Goal: Transaction & Acquisition: Obtain resource

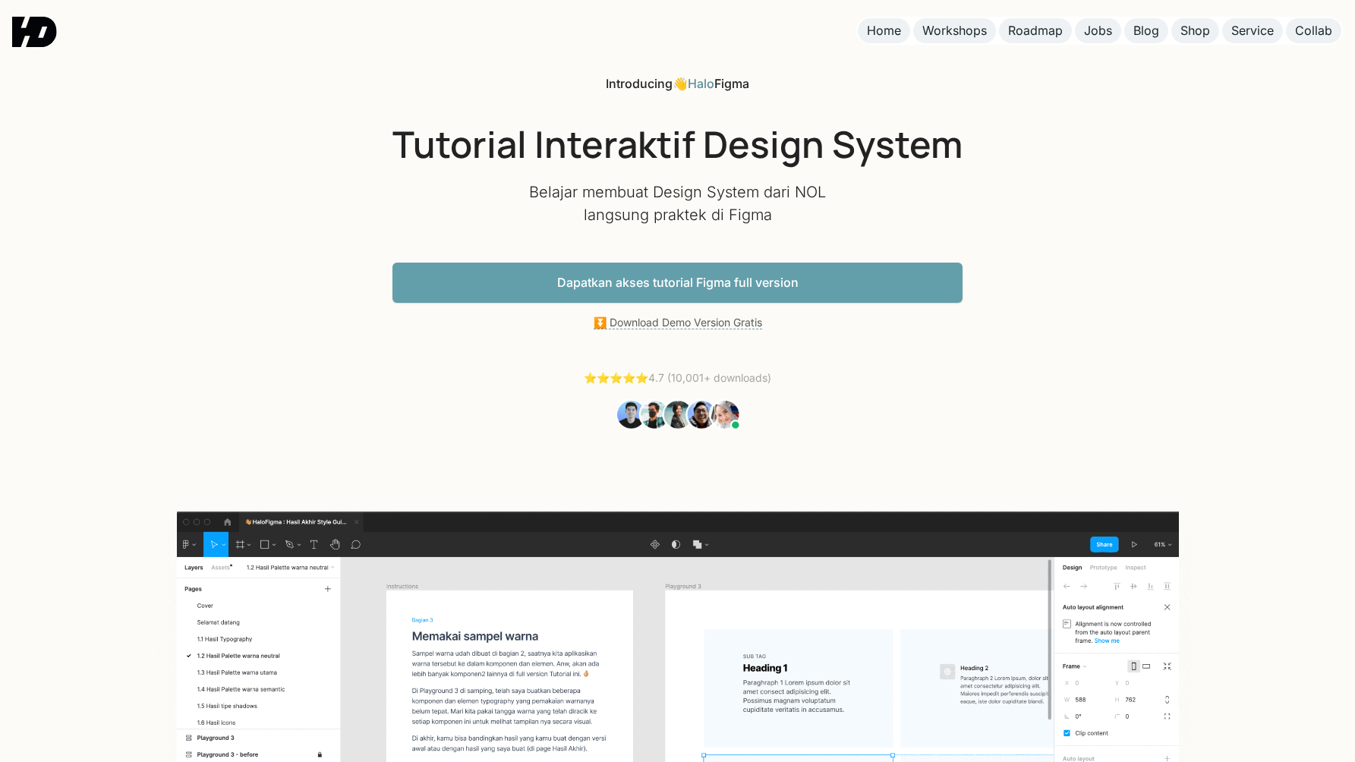
scroll to position [754, 0]
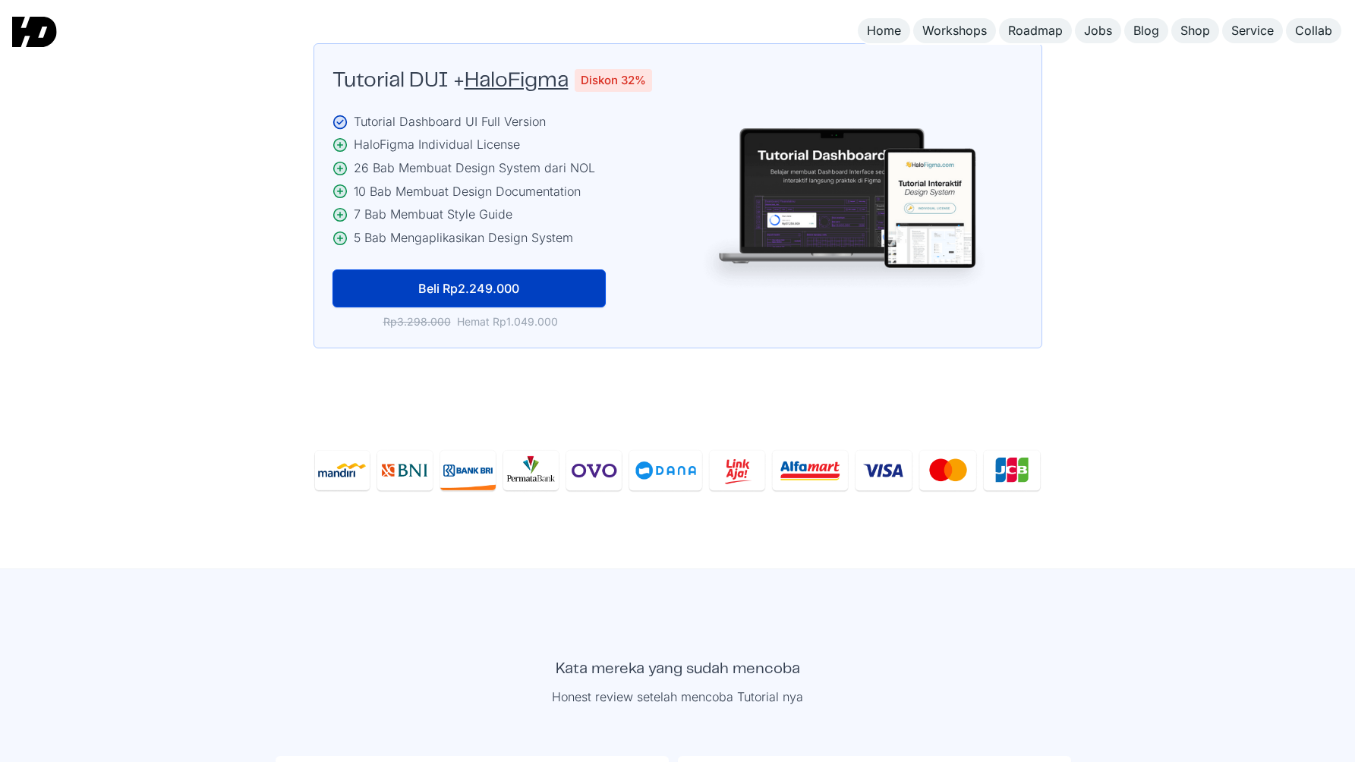
scroll to position [3651, 0]
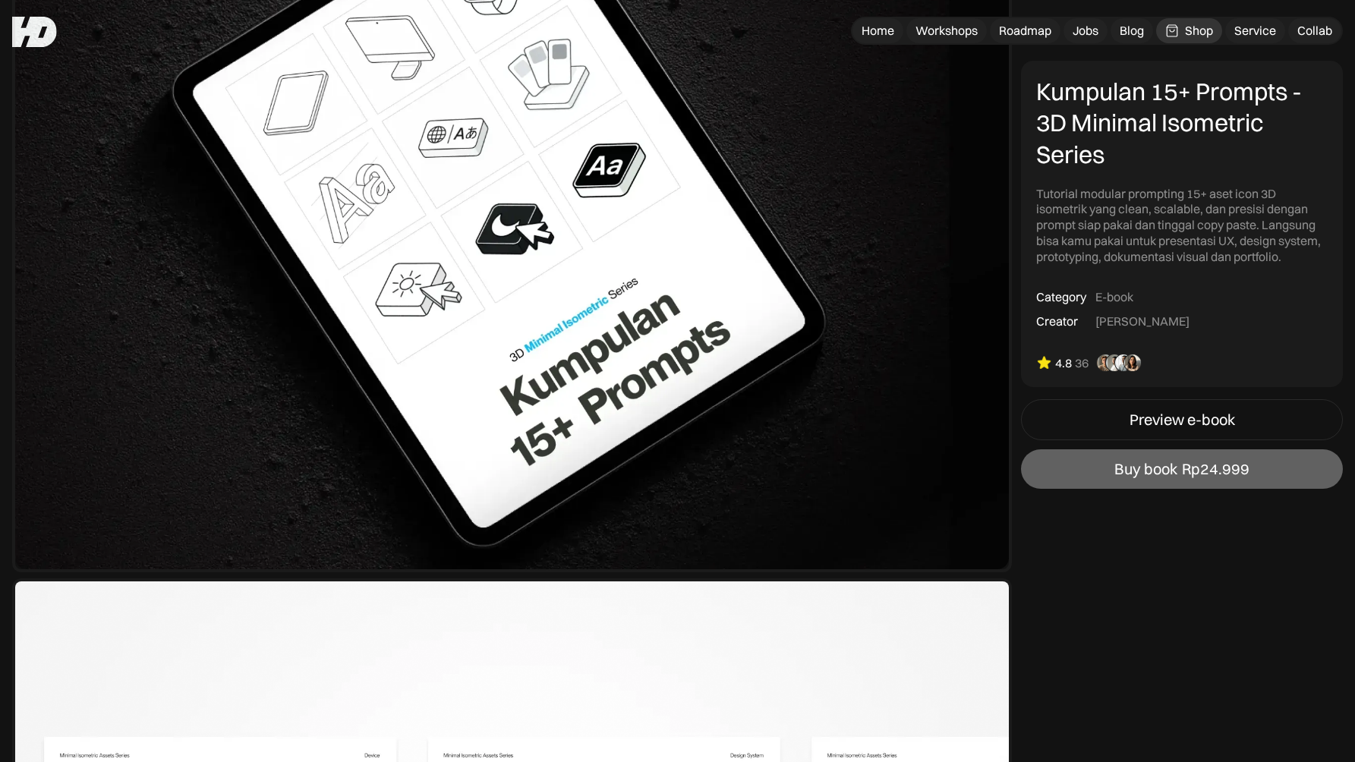
scroll to position [251, 0]
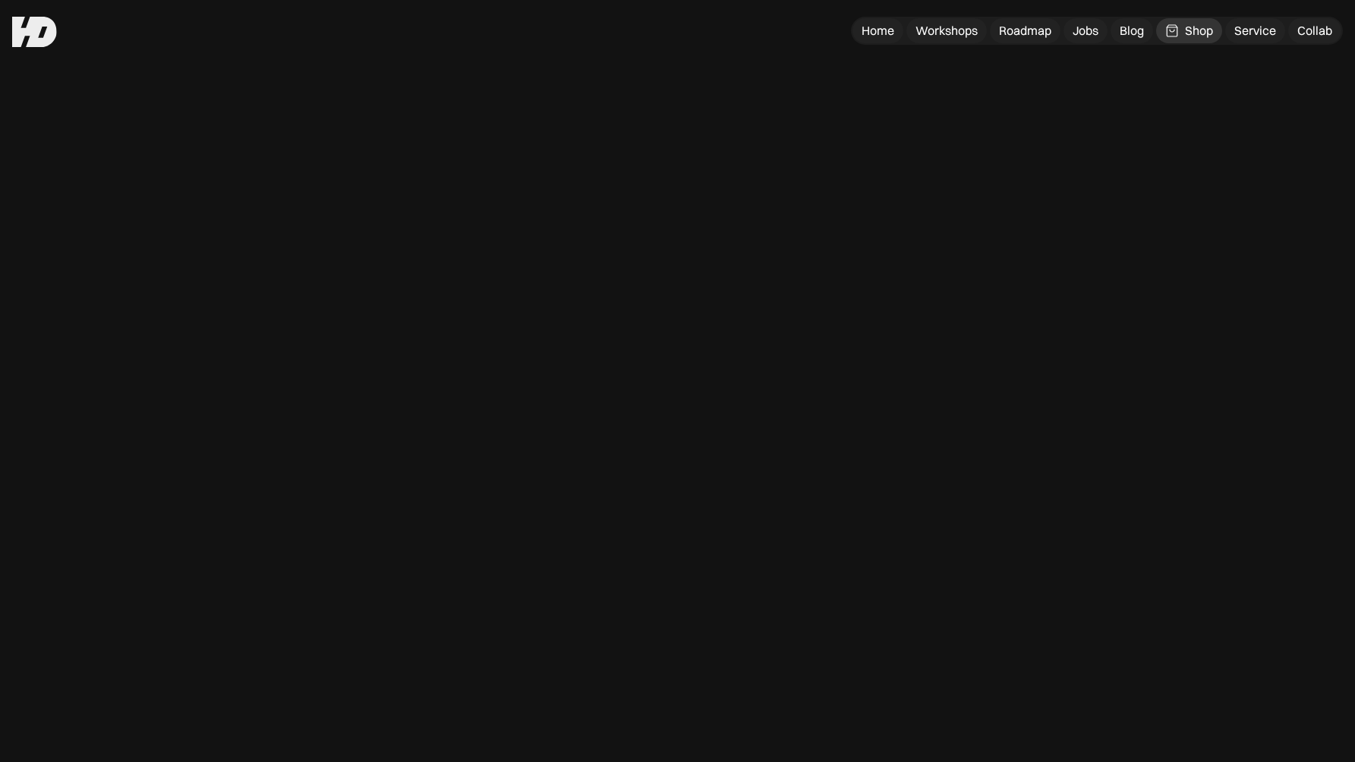
scroll to position [251, 0]
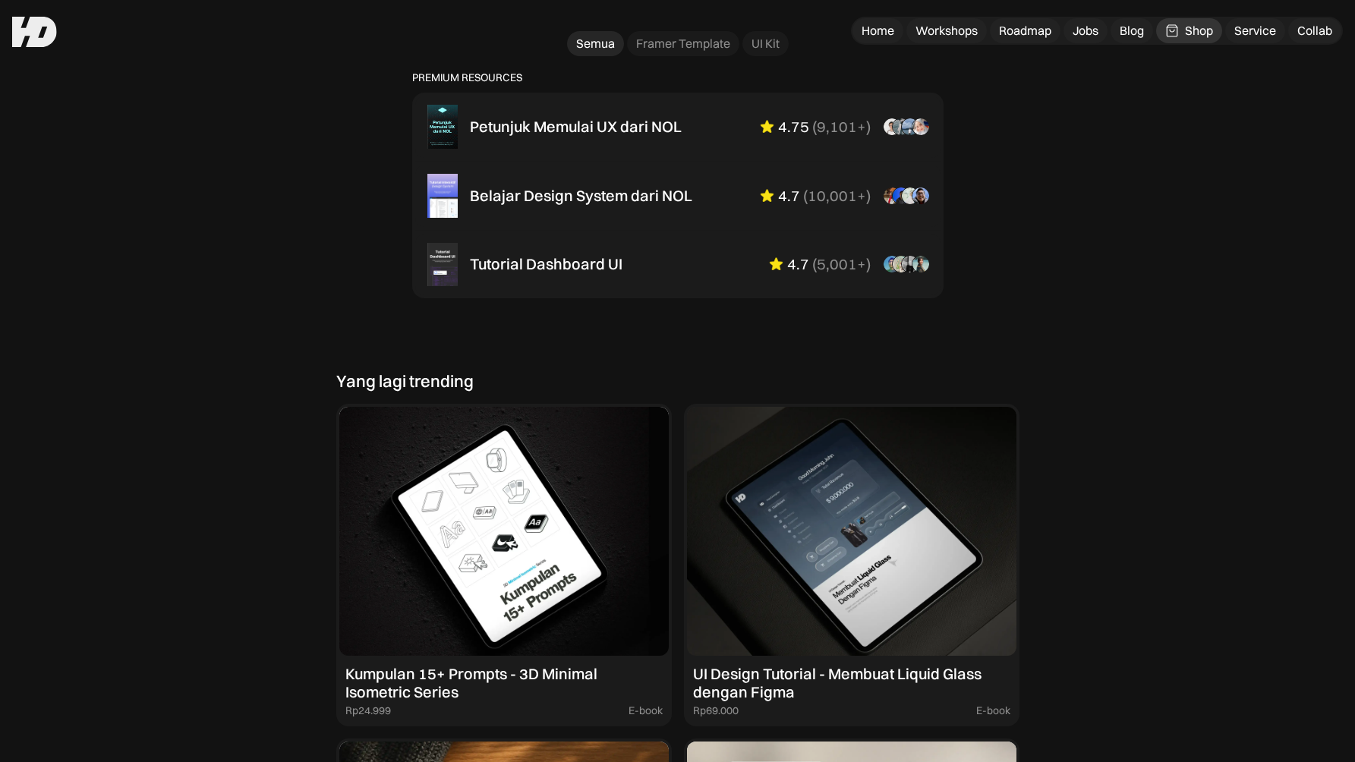
scroll to position [1023, 0]
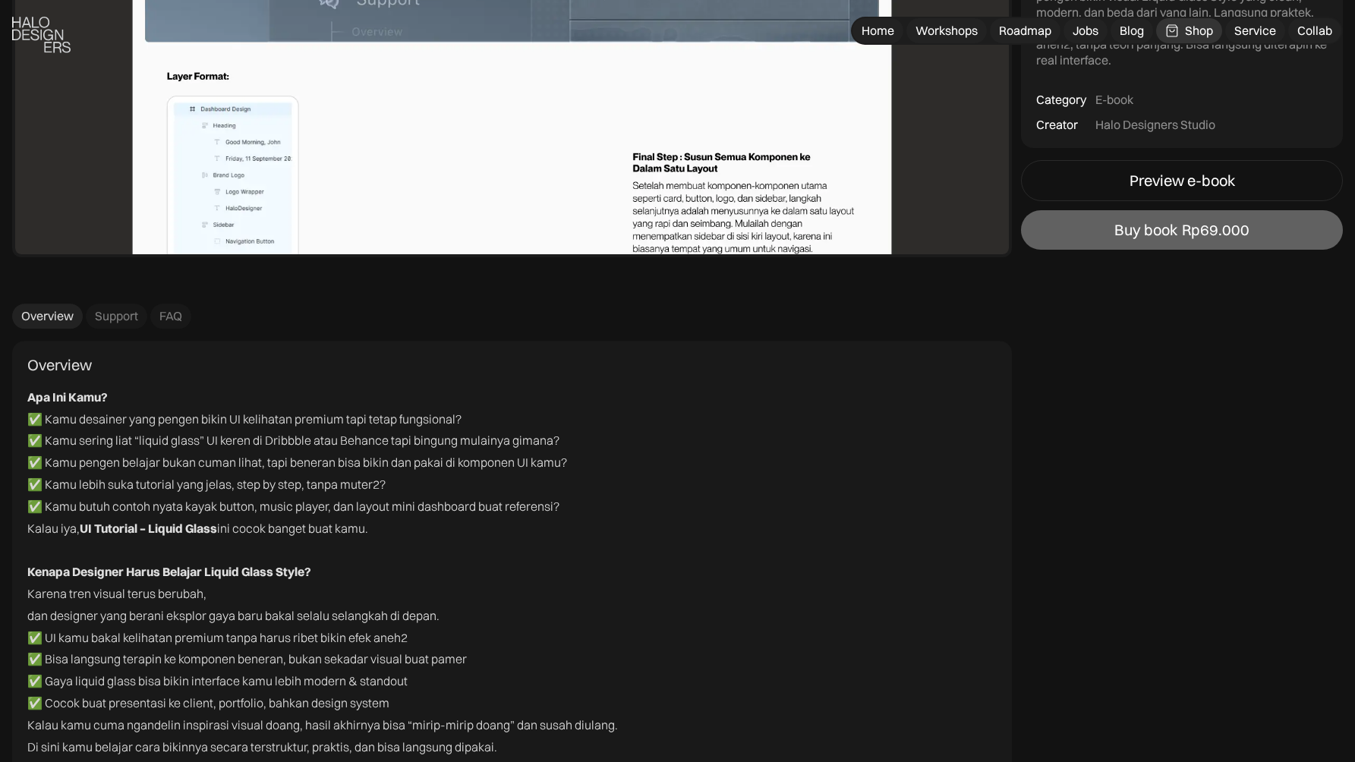
scroll to position [5474, 0]
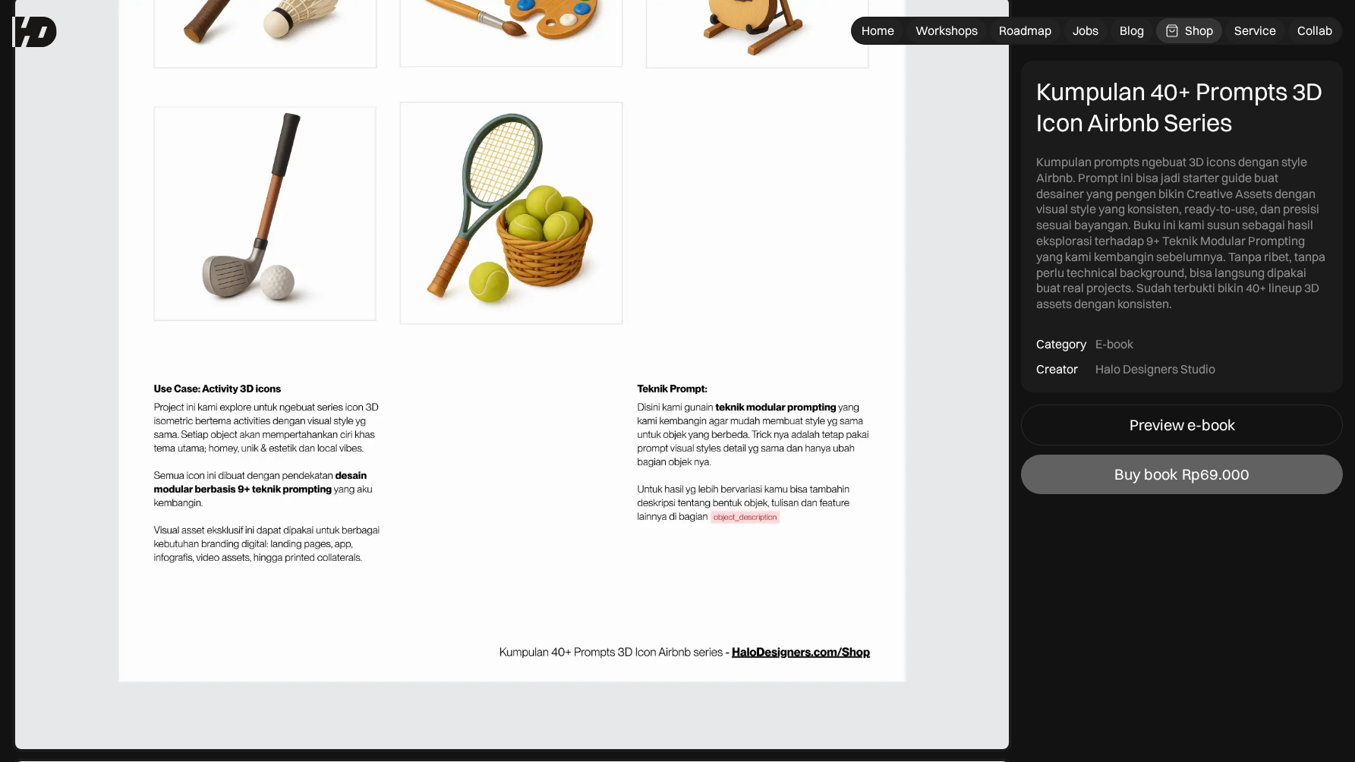
scroll to position [3175, 0]
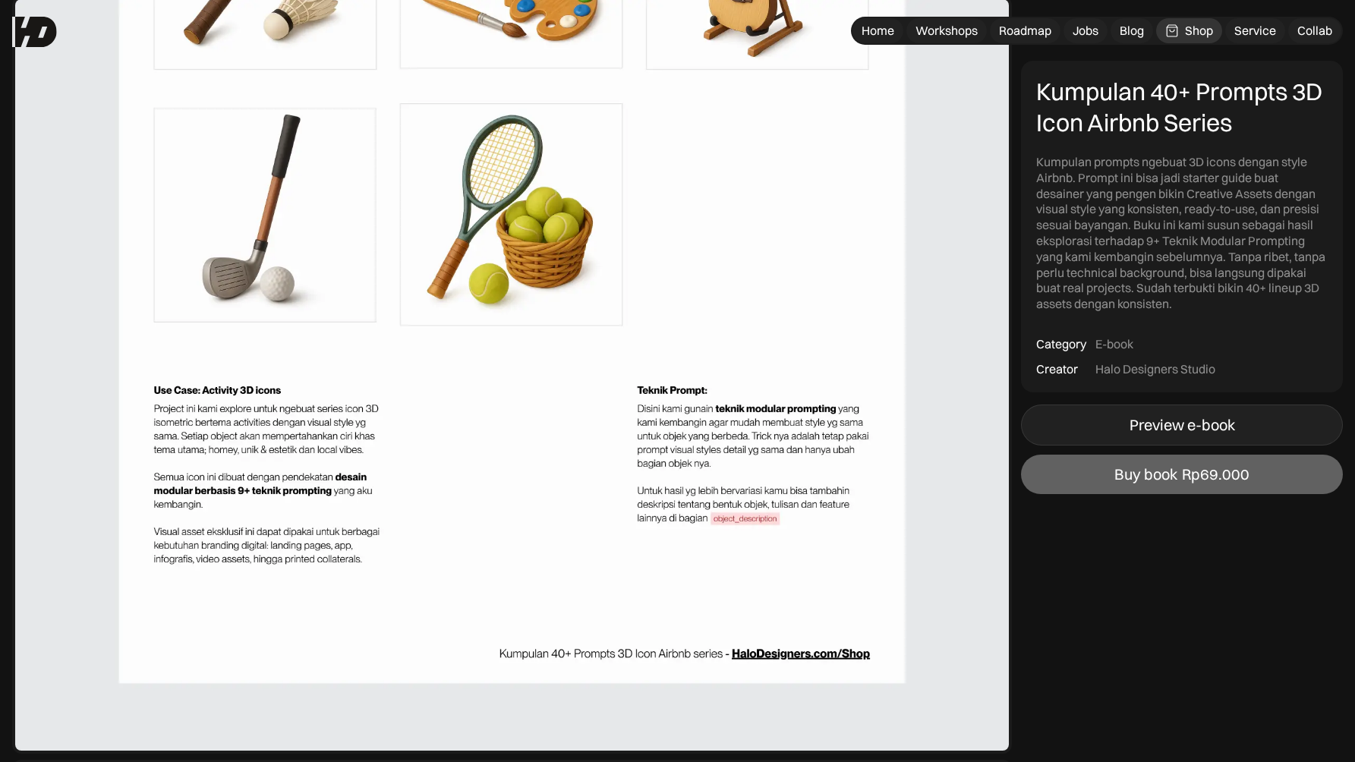
click at [1216, 427] on div "Preview e-book" at bounding box center [1183, 425] width 106 height 18
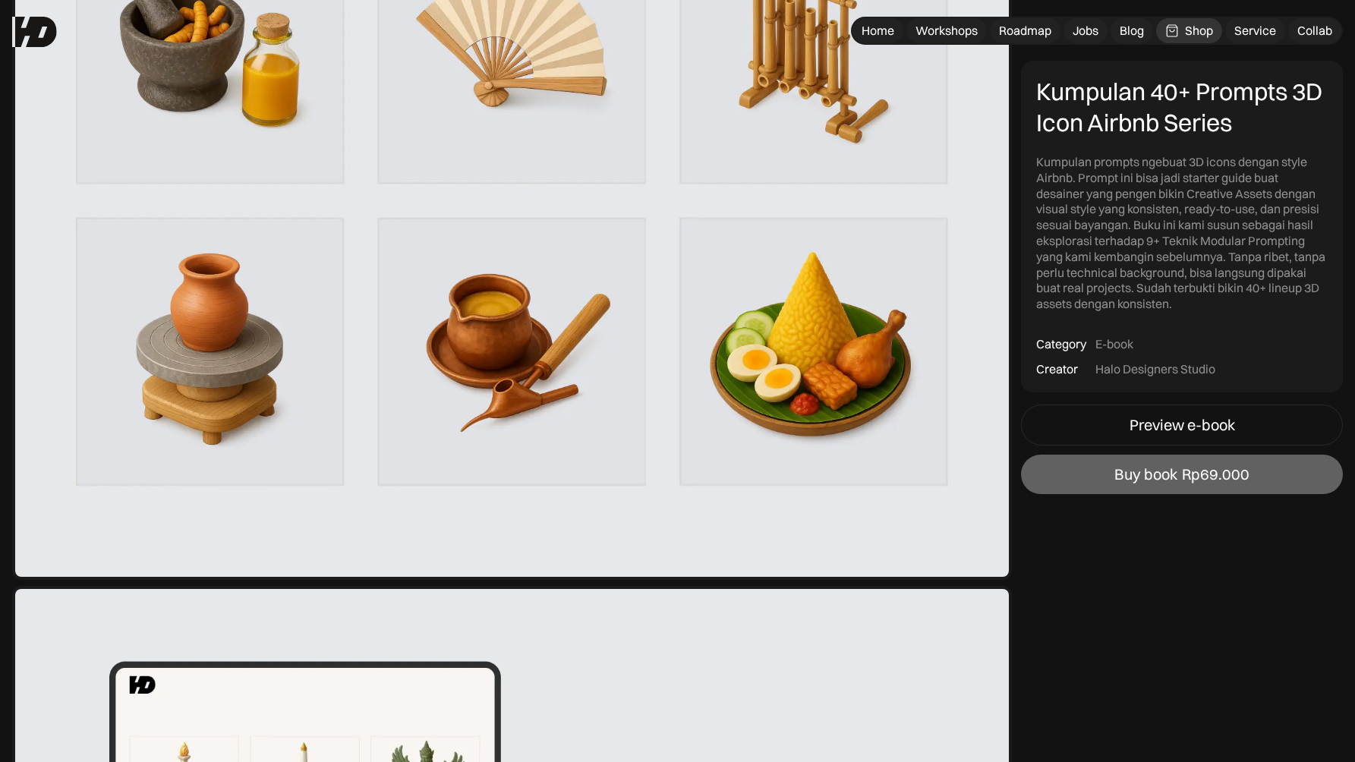
scroll to position [1733, 0]
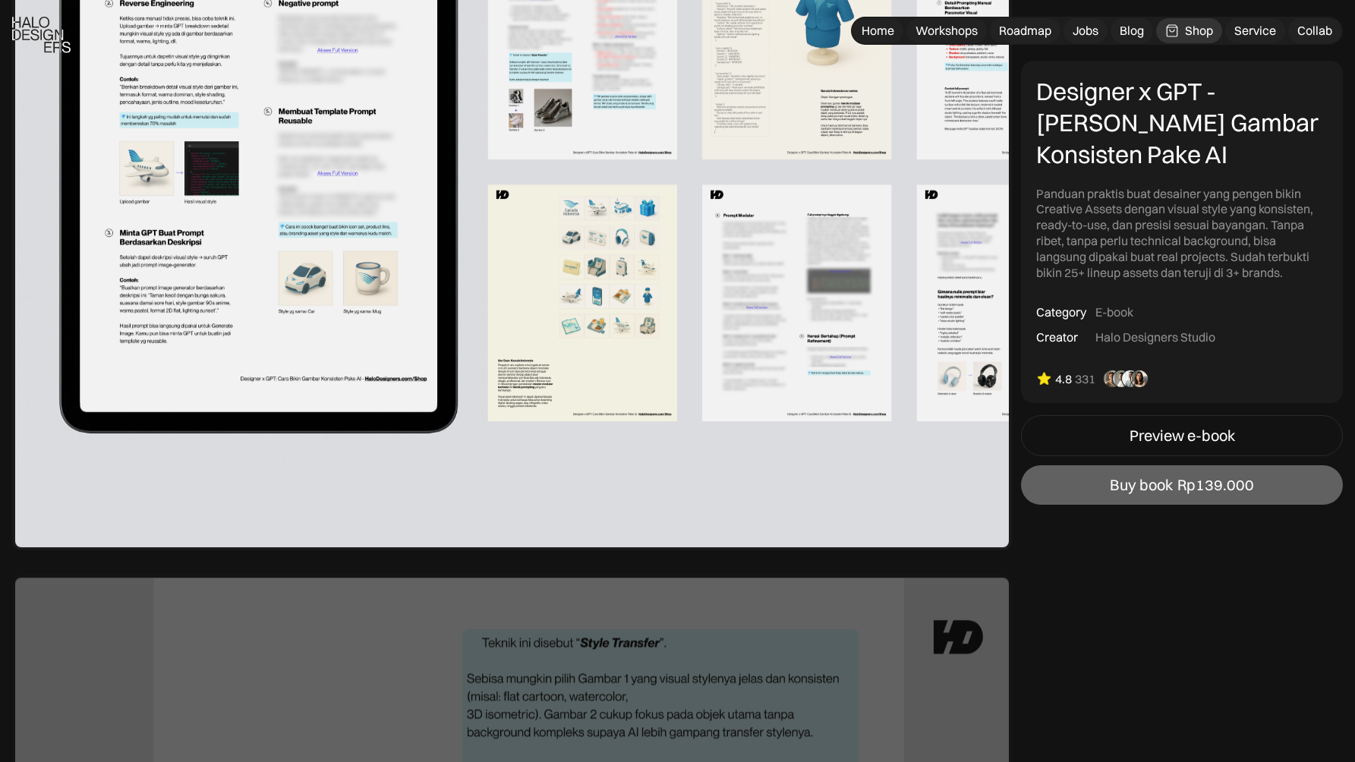
scroll to position [1123, 0]
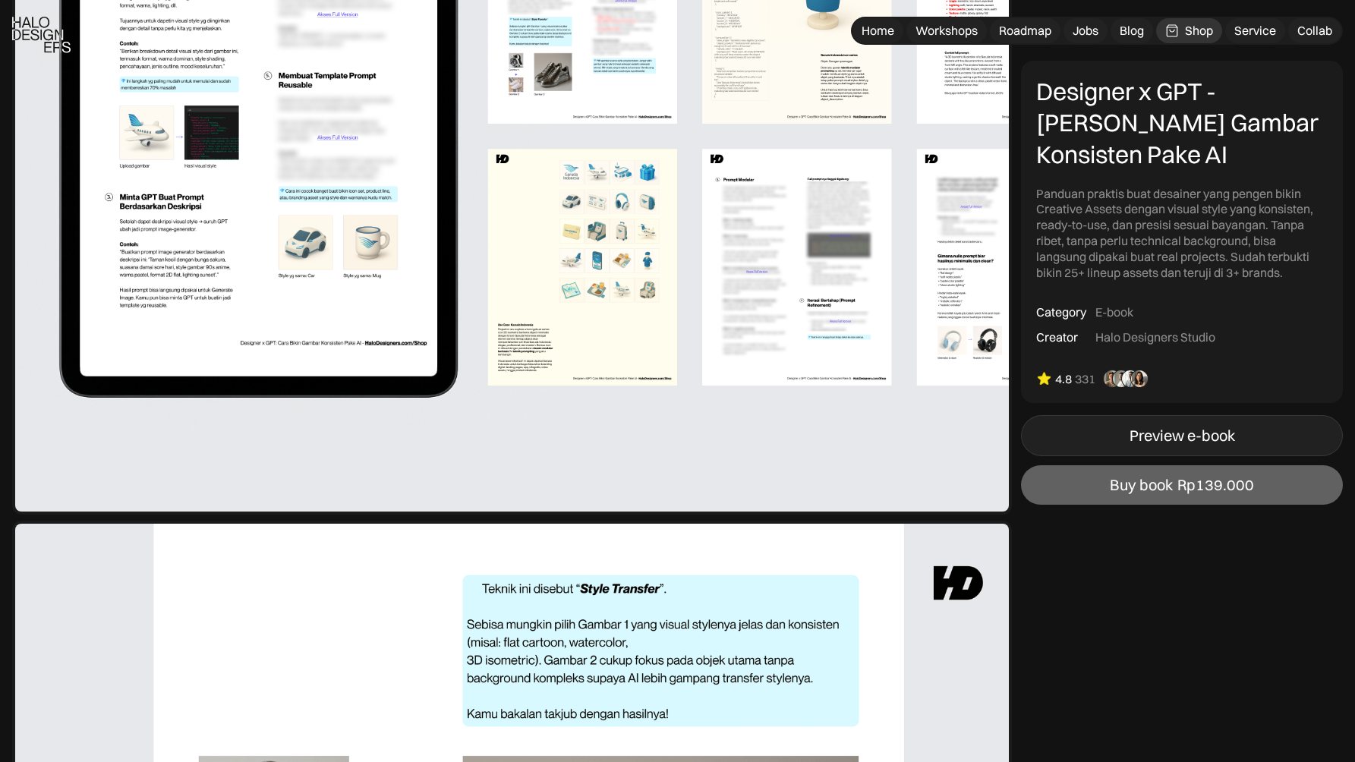
click at [1216, 437] on div "Preview e-book" at bounding box center [1183, 436] width 106 height 18
